Goal: Use online tool/utility: Utilize a website feature to perform a specific function

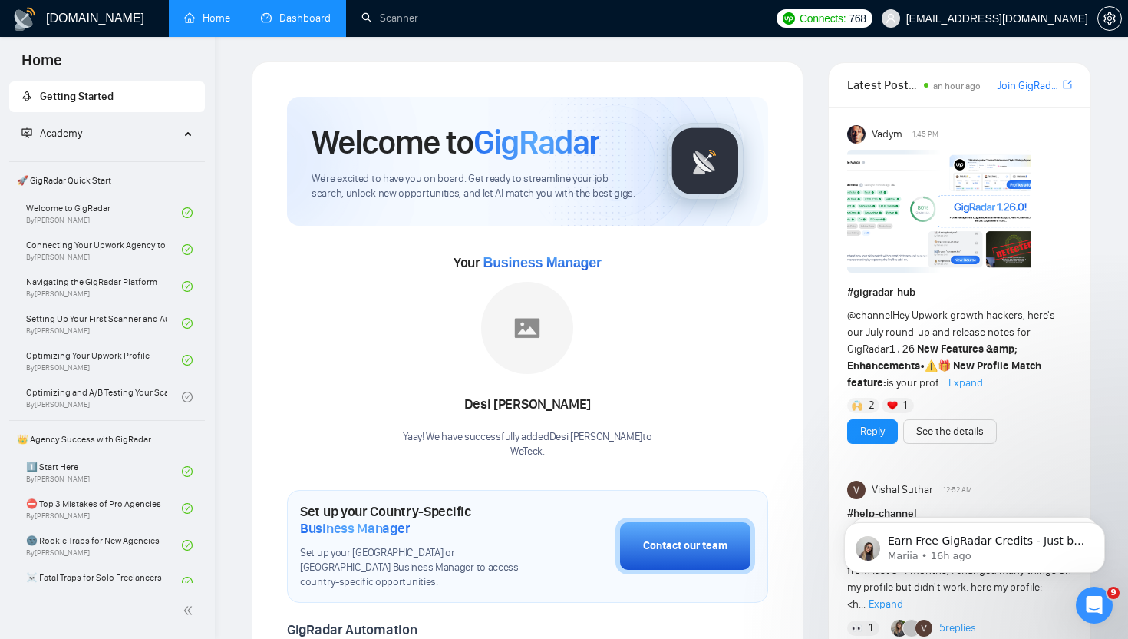
click at [307, 12] on link "Dashboard" at bounding box center [296, 18] width 70 height 13
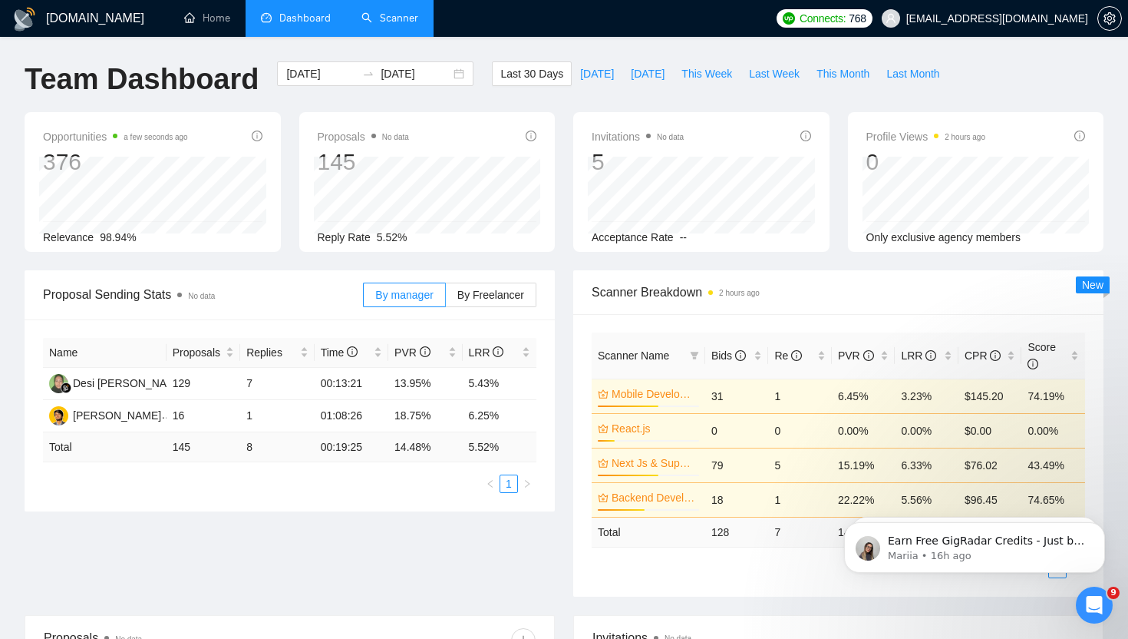
click at [397, 21] on link "Scanner" at bounding box center [390, 18] width 57 height 13
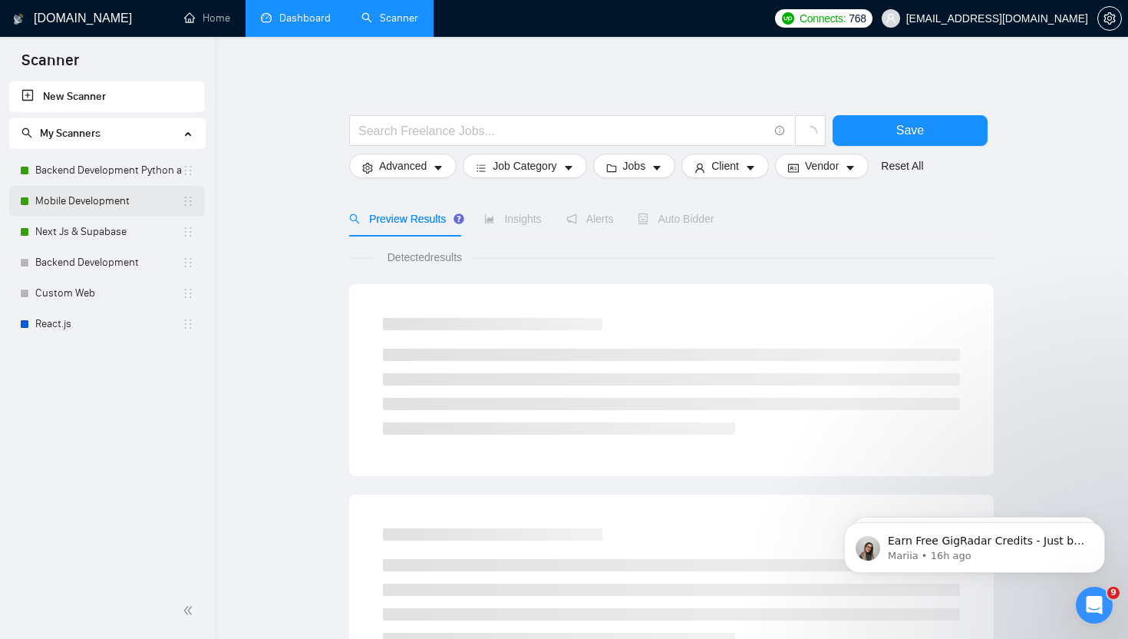
click at [84, 200] on link "Mobile Development" at bounding box center [108, 201] width 147 height 31
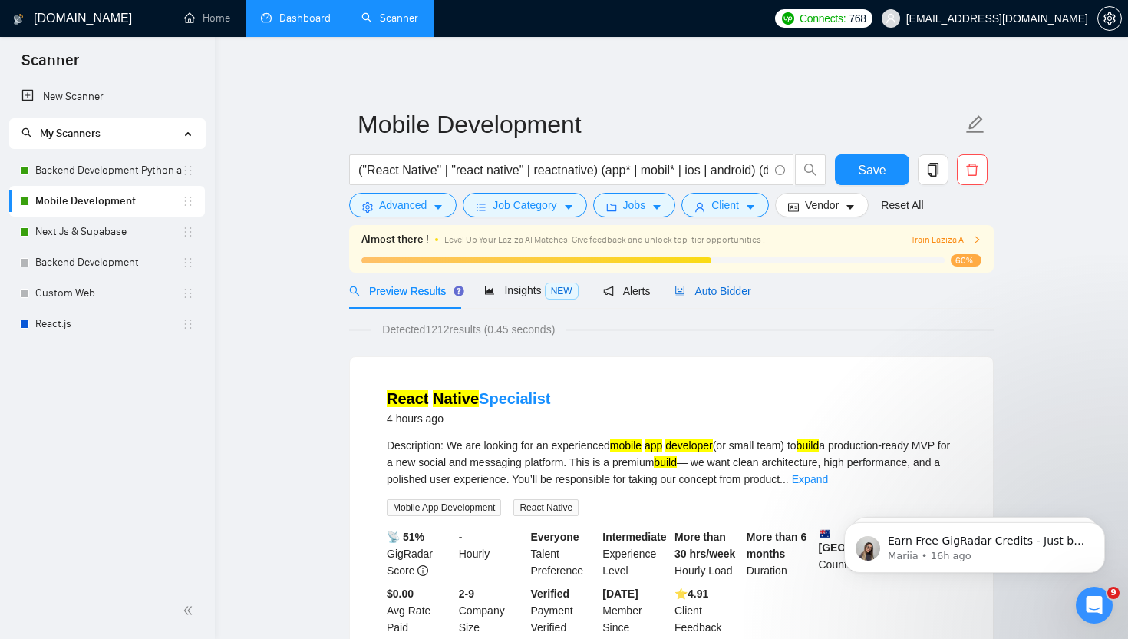
click at [722, 291] on span "Auto Bidder" at bounding box center [713, 291] width 76 height 12
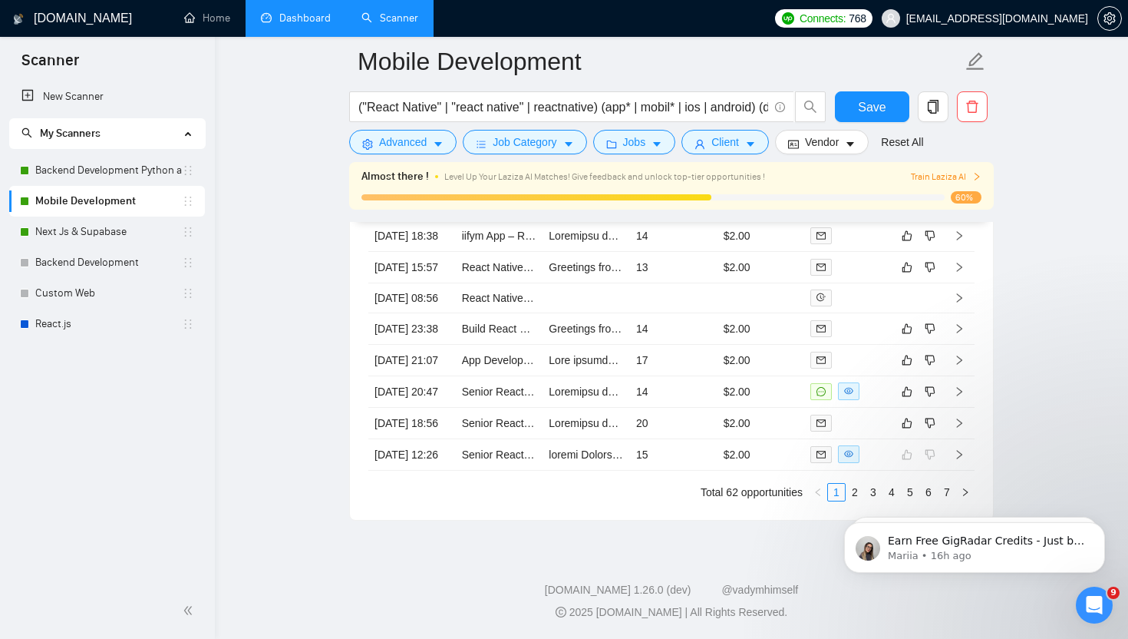
scroll to position [4349, 0]
click at [706, 408] on td "14" at bounding box center [674, 391] width 88 height 31
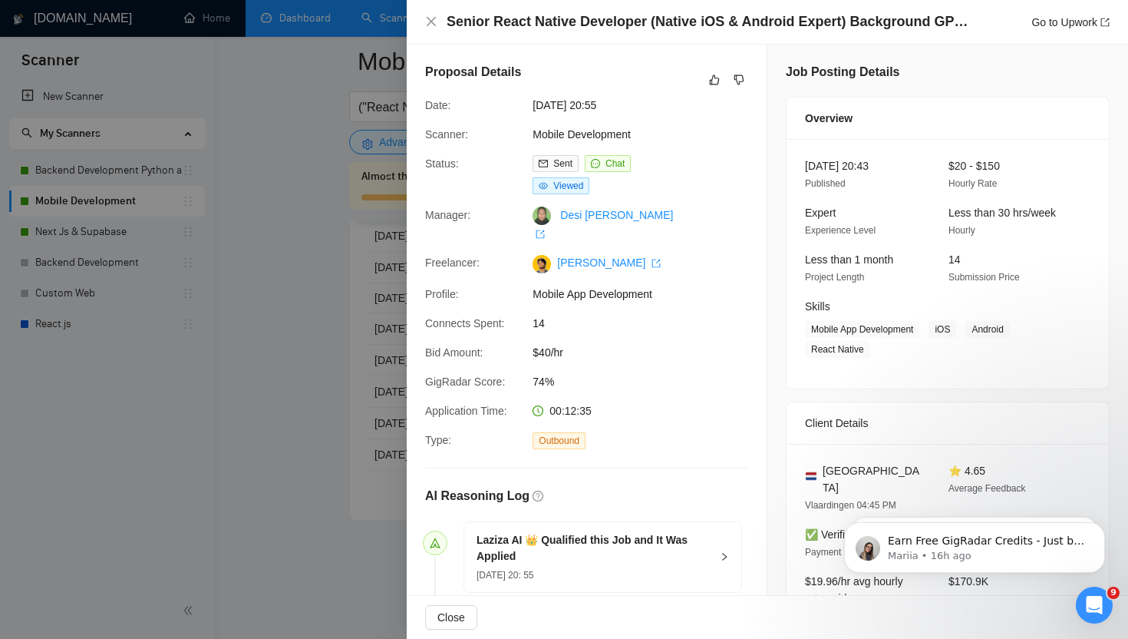
click at [311, 396] on div at bounding box center [564, 319] width 1128 height 639
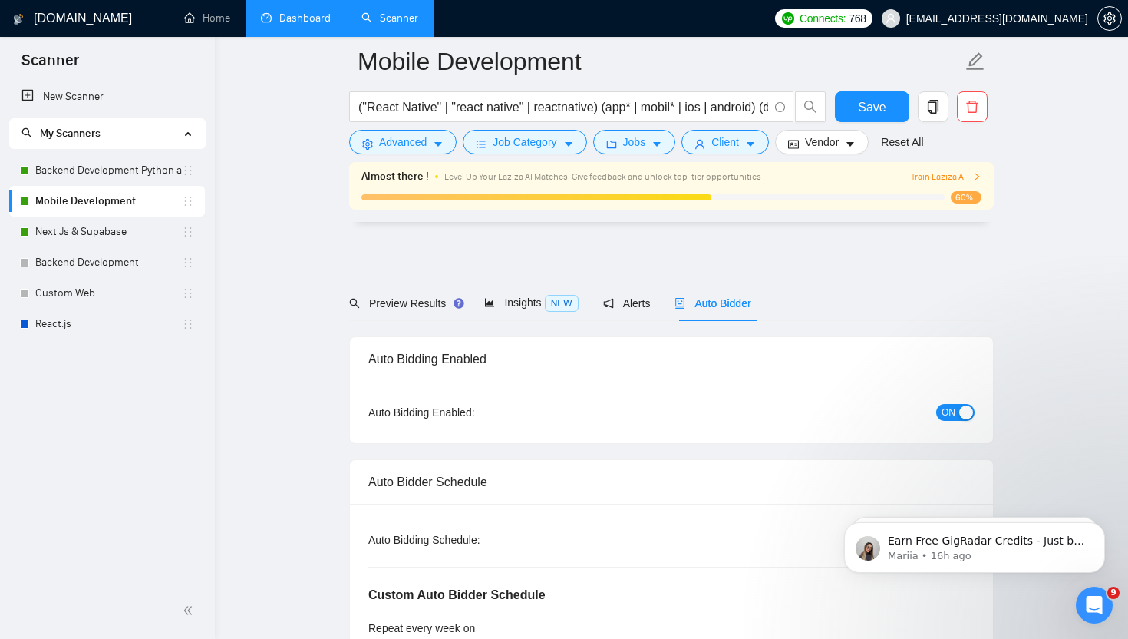
scroll to position [197, 0]
